Goal: Use online tool/utility

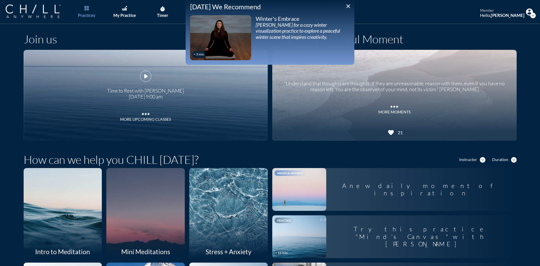
click at [349, 6] on icon "close" at bounding box center [348, 6] width 7 height 7
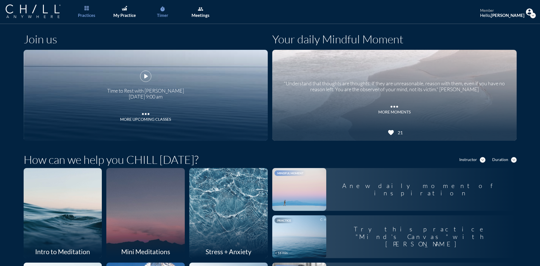
click at [163, 14] on div "Timer" at bounding box center [162, 15] width 11 height 5
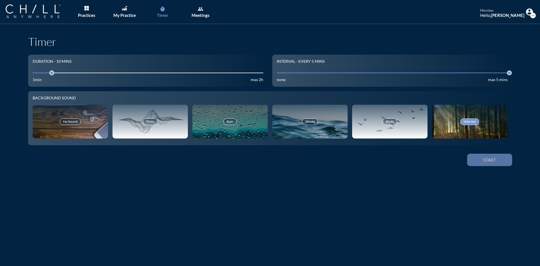
click at [490, 158] on div "Start" at bounding box center [489, 159] width 25 height 5
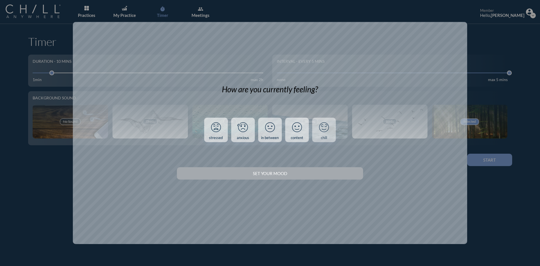
click at [324, 135] on link "chill" at bounding box center [324, 129] width 24 height 25
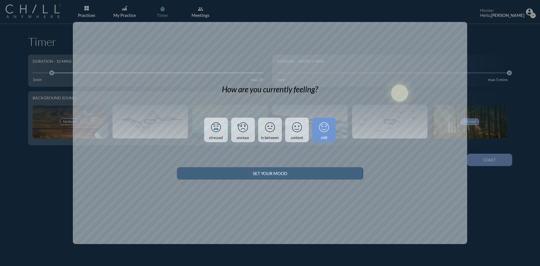
click at [335, 176] on button "Set your Mood" at bounding box center [270, 173] width 186 height 12
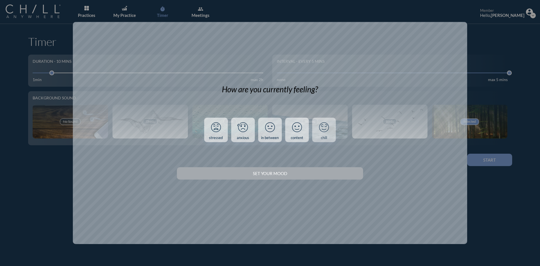
click at [325, 129] on icon at bounding box center [323, 127] width 15 height 15
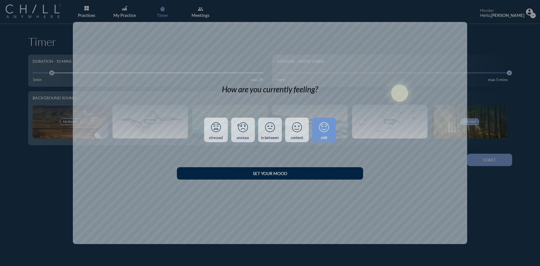
click at [318, 179] on div "Set your Mood" at bounding box center [270, 173] width 186 height 16
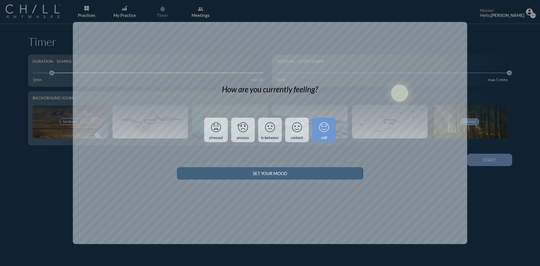
click at [318, 173] on div "Set your Mood" at bounding box center [270, 173] width 166 height 5
